Goal: Task Accomplishment & Management: Use online tool/utility

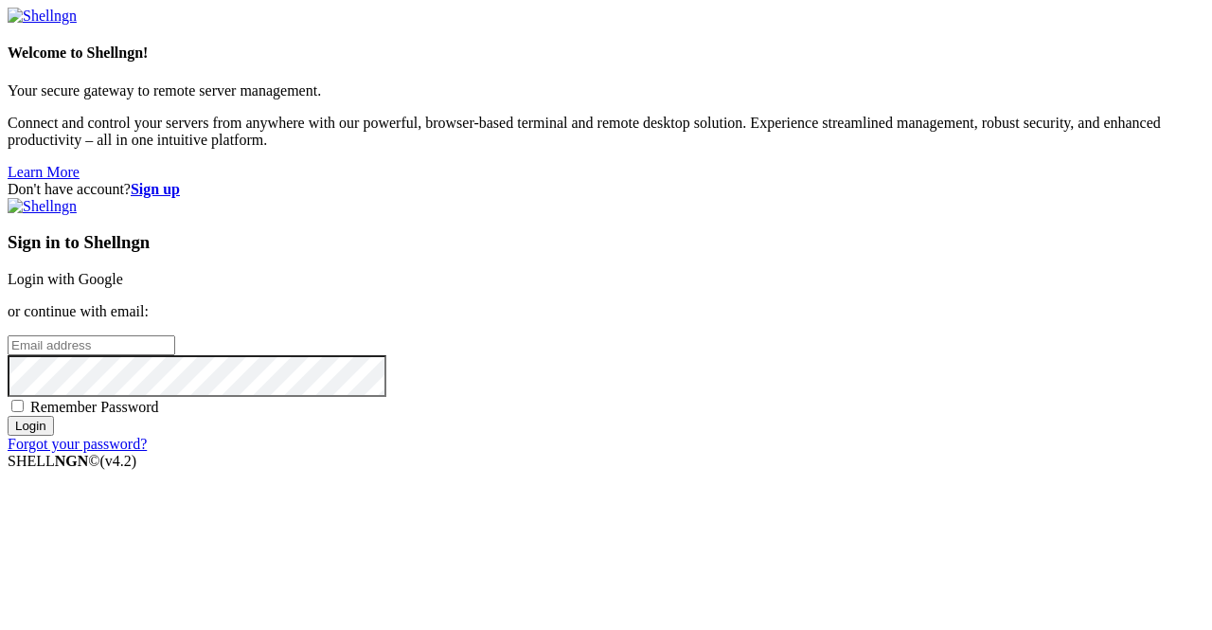
click at [175, 335] on input "email" at bounding box center [92, 345] width 168 height 20
type input "[EMAIL_ADDRESS][DOMAIN_NAME]"
click at [54, 436] on input "Login" at bounding box center [31, 426] width 46 height 20
